Goal: Task Accomplishment & Management: Manage account settings

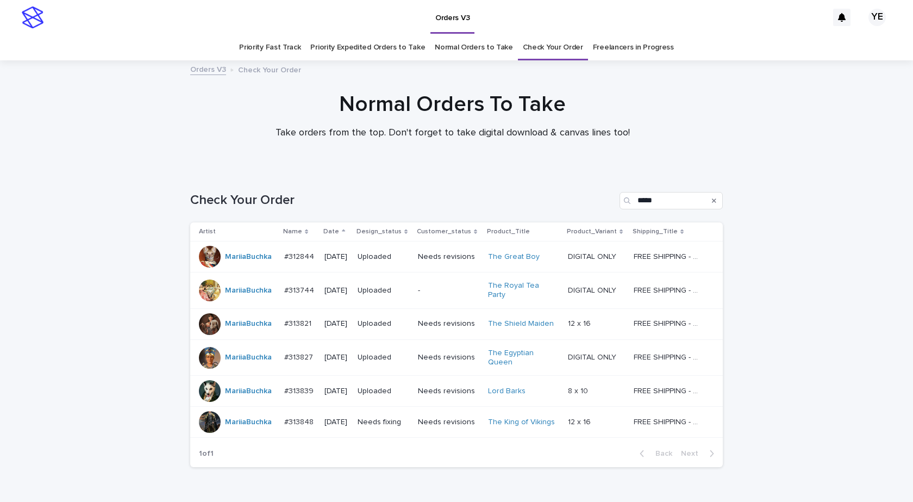
scroll to position [54, 0]
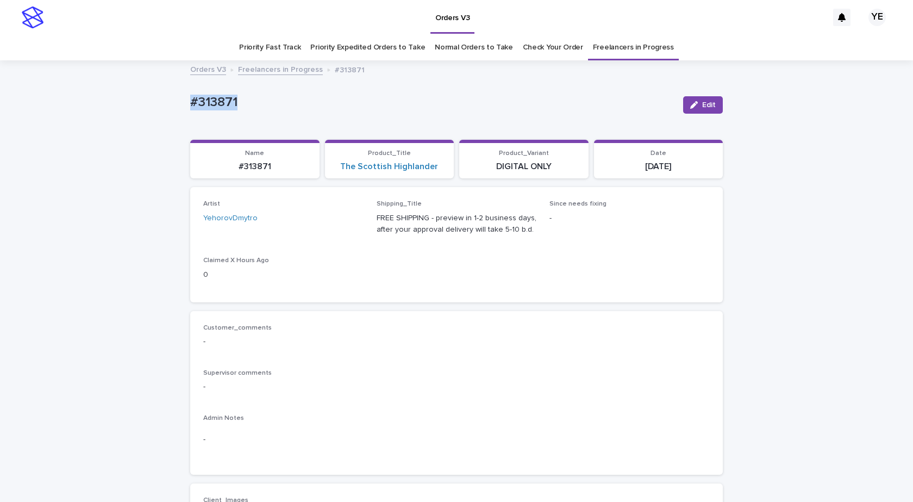
click at [695, 102] on div "button" at bounding box center [696, 105] width 12 height 8
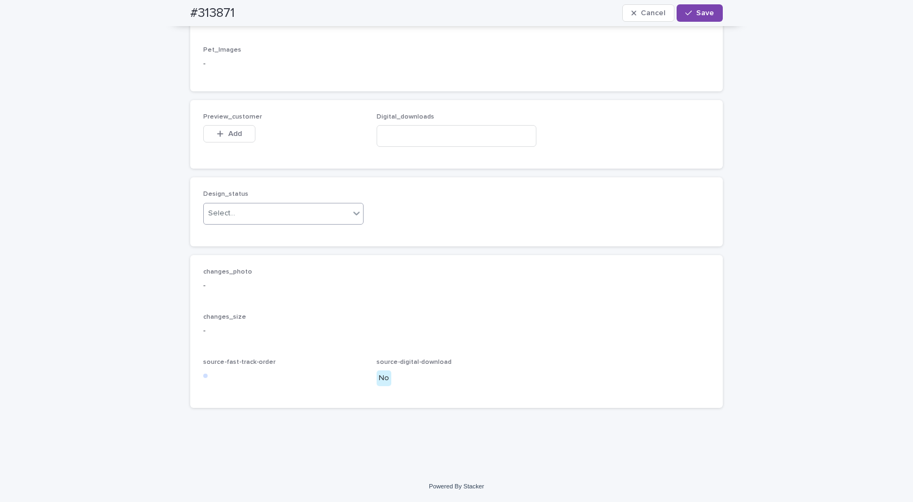
scroll to position [668, 0]
click at [393, 140] on input at bounding box center [457, 136] width 160 height 22
paste input "**********"
type input "**********"
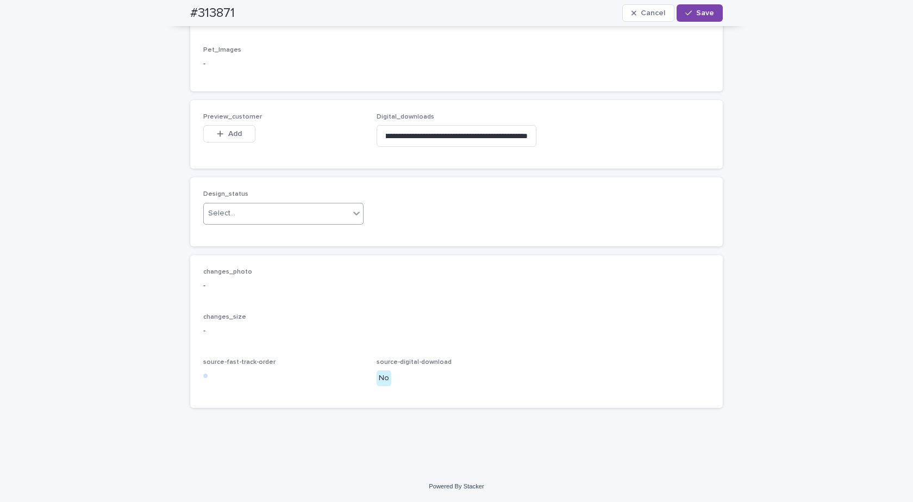
click at [296, 215] on div "Select..." at bounding box center [277, 213] width 146 height 18
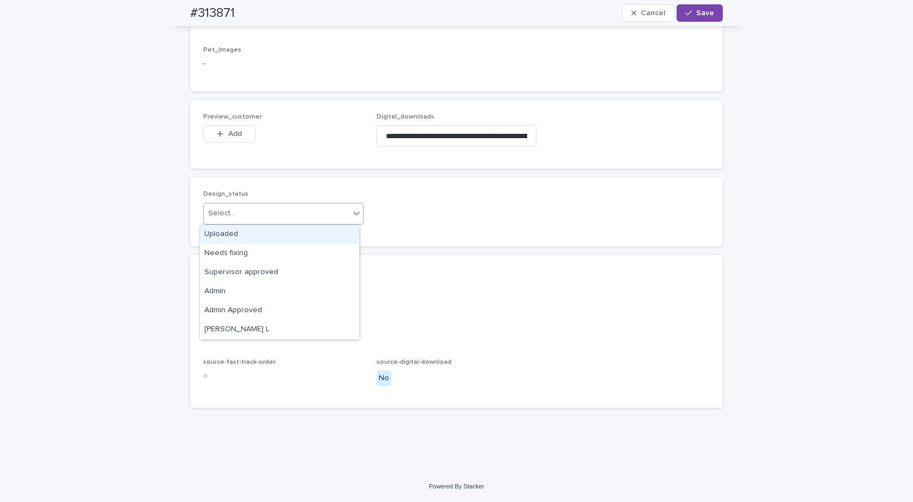
drag, startPoint x: 231, startPoint y: 233, endPoint x: 232, endPoint y: 224, distance: 9.3
click at [231, 234] on div "Uploaded" at bounding box center [279, 234] width 159 height 19
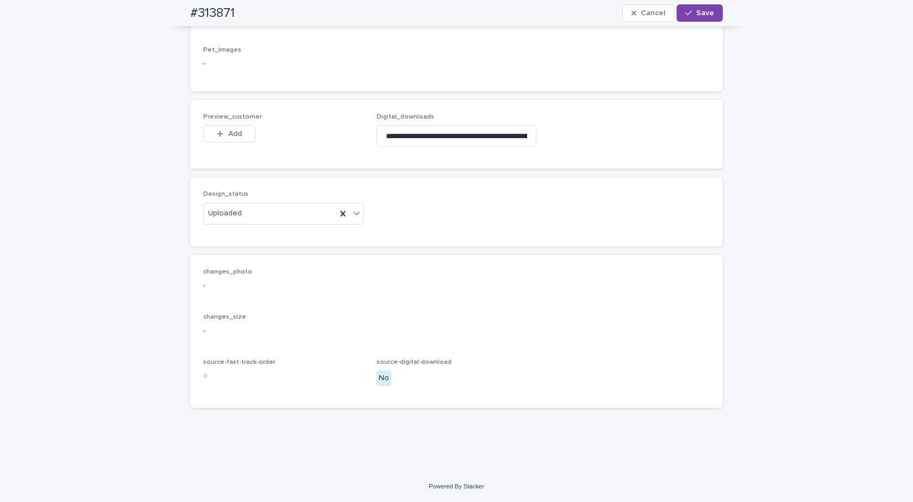
click at [218, 133] on icon "button" at bounding box center [220, 134] width 7 height 8
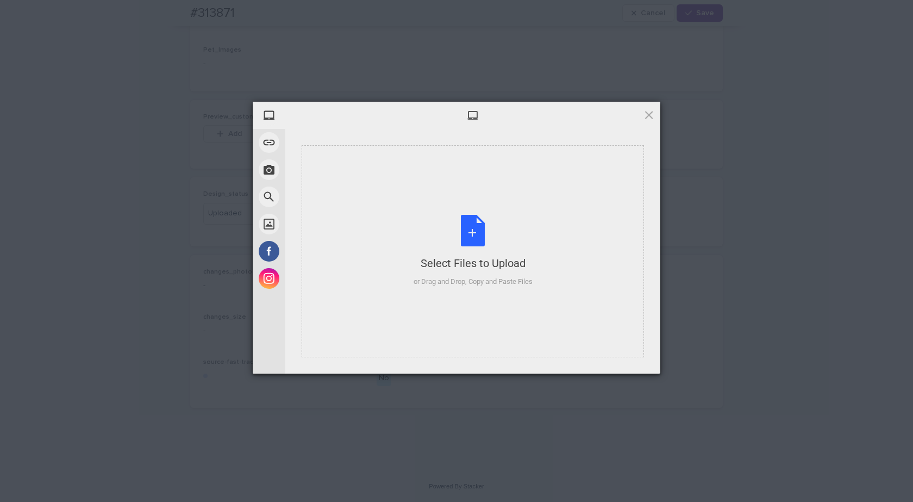
click at [464, 233] on div "Select Files to Upload or Drag and Drop, Copy and Paste Files" at bounding box center [473, 251] width 119 height 72
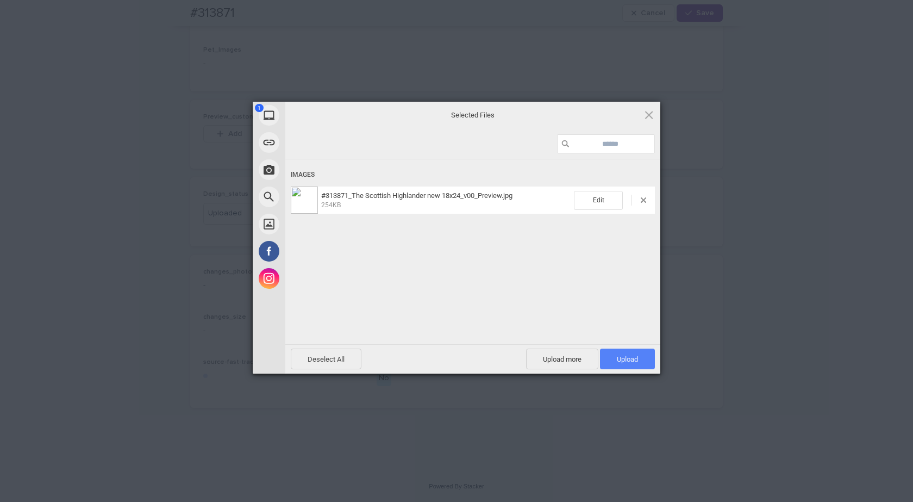
click at [634, 359] on span "Upload 1" at bounding box center [627, 359] width 21 height 8
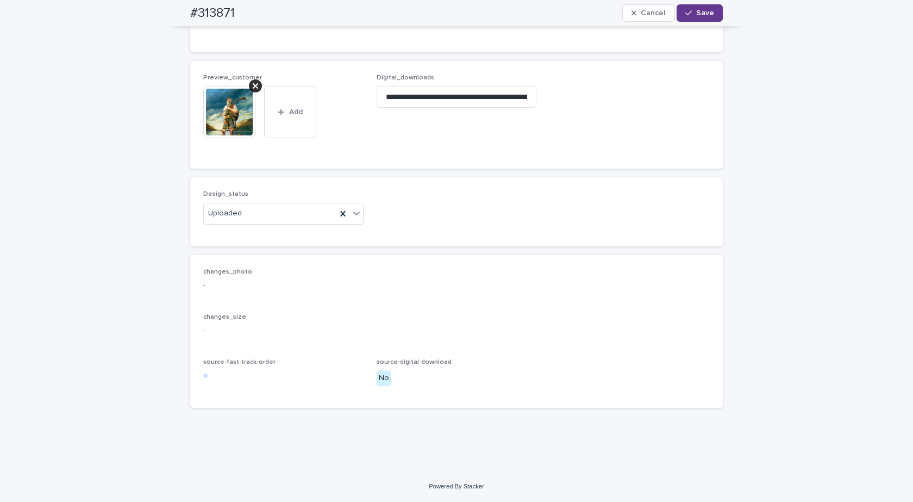
click at [688, 13] on icon "button" at bounding box center [688, 13] width 7 height 8
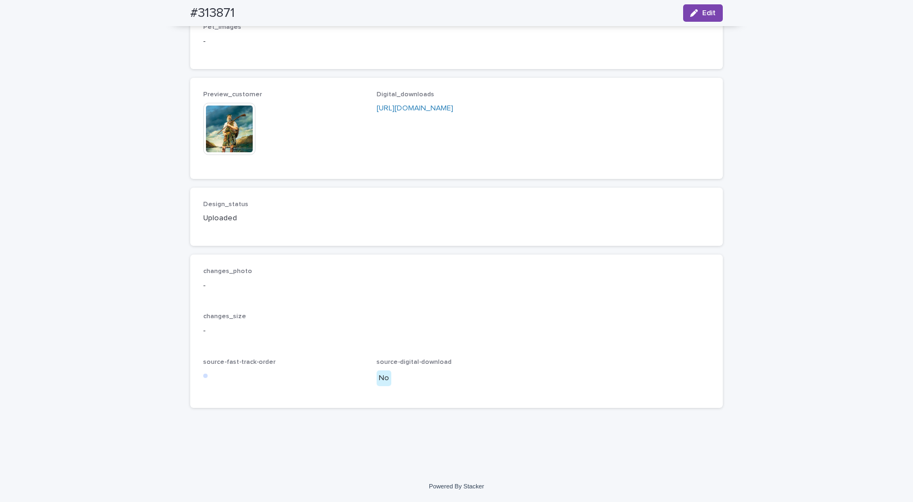
click at [226, 145] on img at bounding box center [229, 129] width 52 height 52
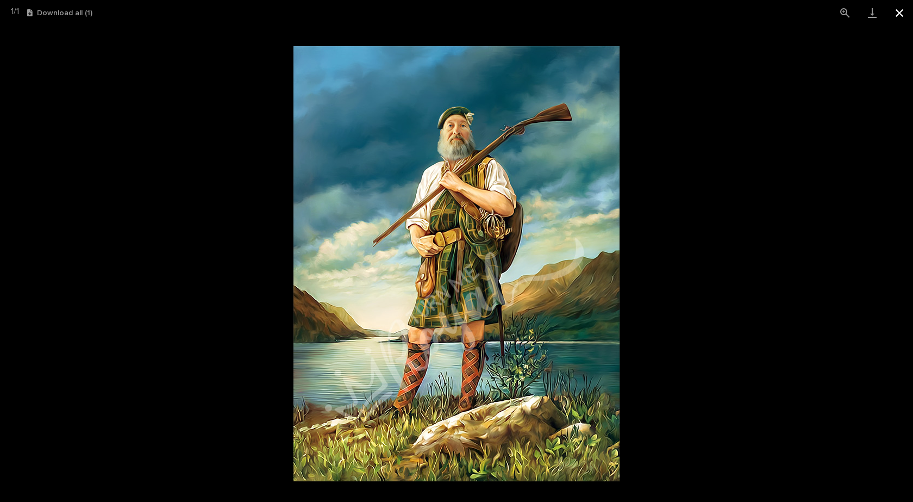
click at [899, 13] on button "Close gallery" at bounding box center [899, 13] width 27 height 26
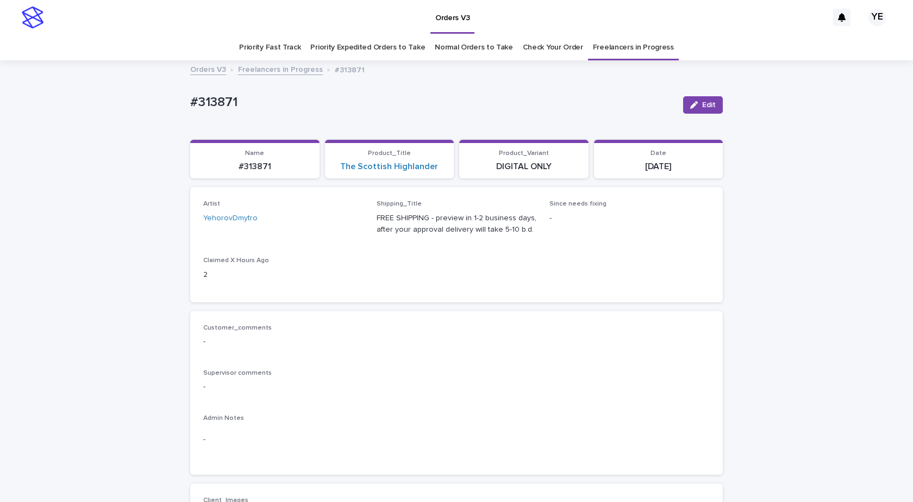
click at [262, 65] on link "Freelancers in Progress" at bounding box center [280, 68] width 85 height 12
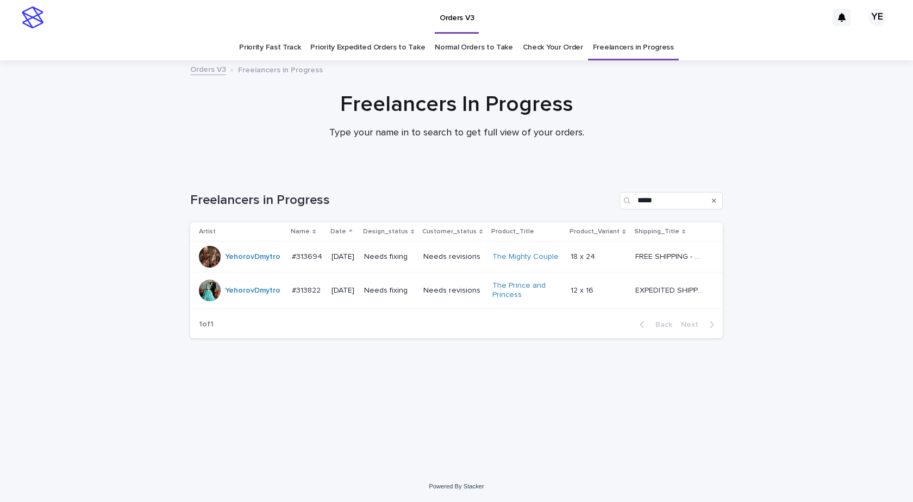
click at [236, 265] on div "YehorovDmytro" at bounding box center [252, 257] width 55 height 18
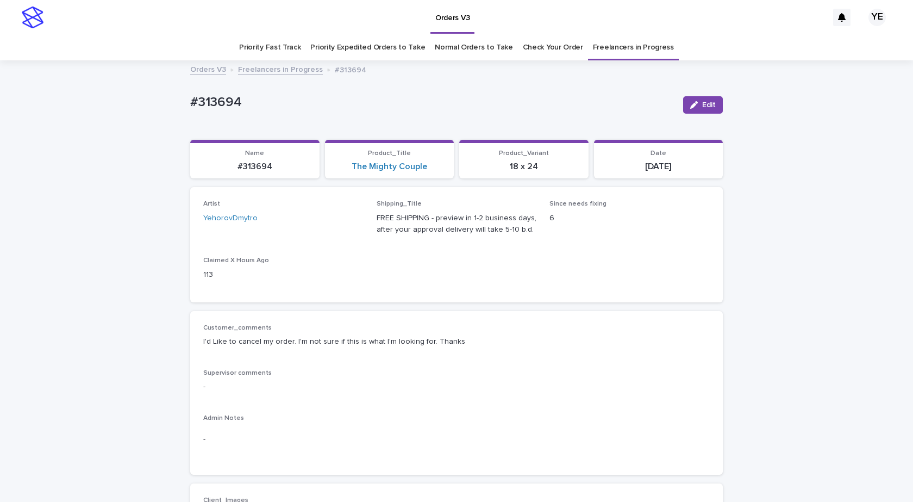
click at [276, 70] on link "Freelancers in Progress" at bounding box center [280, 68] width 85 height 12
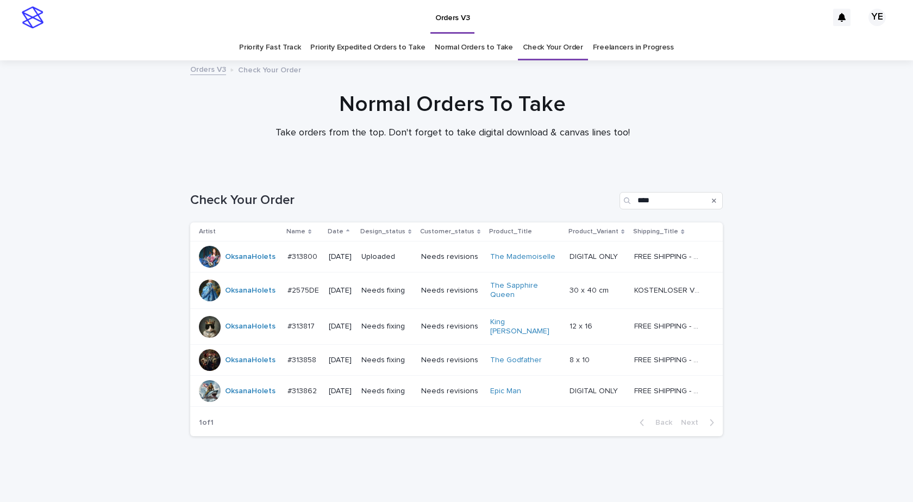
scroll to position [23, 0]
